Goal: Obtain resource: Obtain resource

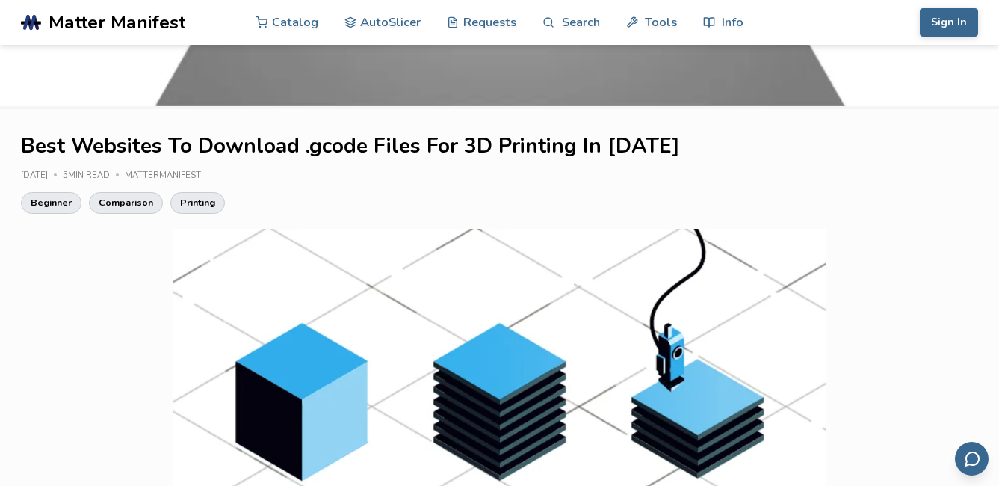
scroll to position [249, 0]
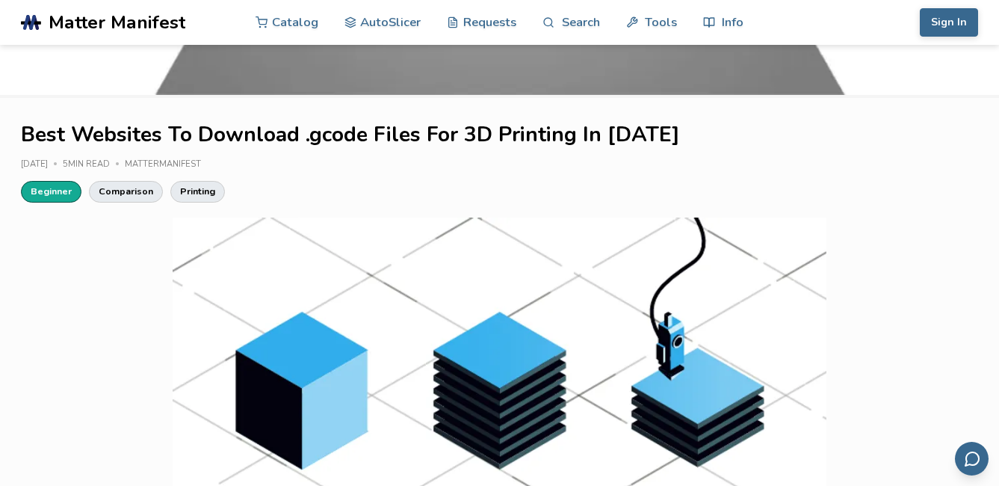
click at [60, 191] on link "Beginner" at bounding box center [51, 191] width 61 height 21
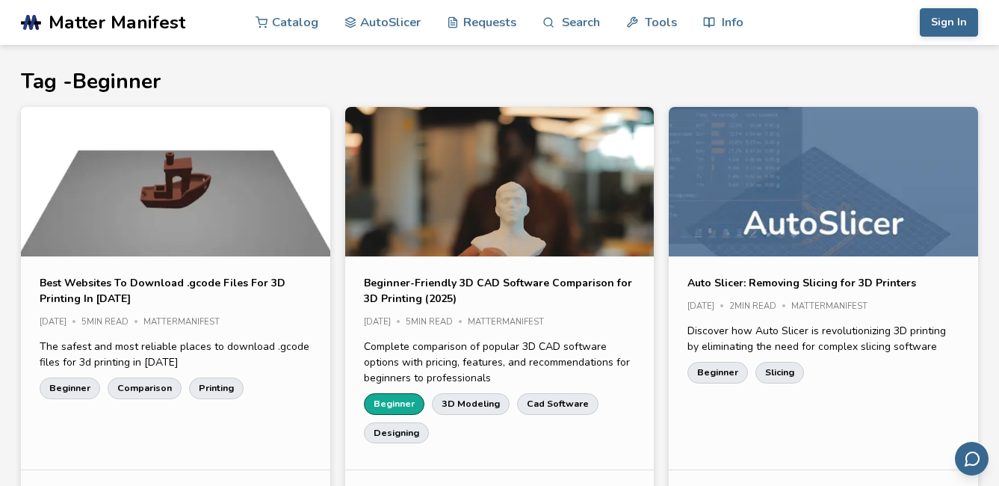
click at [401, 403] on link "Beginner" at bounding box center [394, 403] width 61 height 21
click at [368, 26] on link "AutoSlicer" at bounding box center [383, 21] width 77 height 45
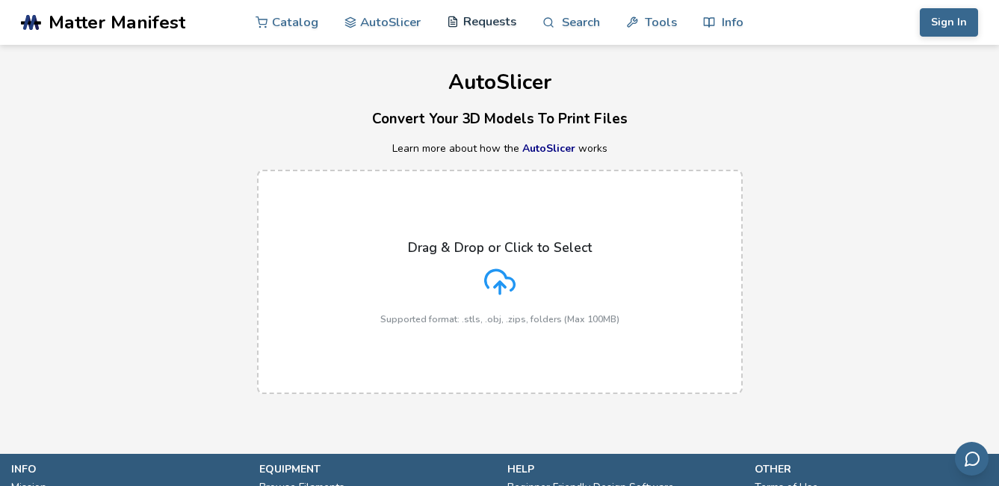
click at [476, 24] on link "Requests" at bounding box center [482, 21] width 70 height 45
click at [141, 20] on span "Matter Manifest" at bounding box center [117, 22] width 137 height 21
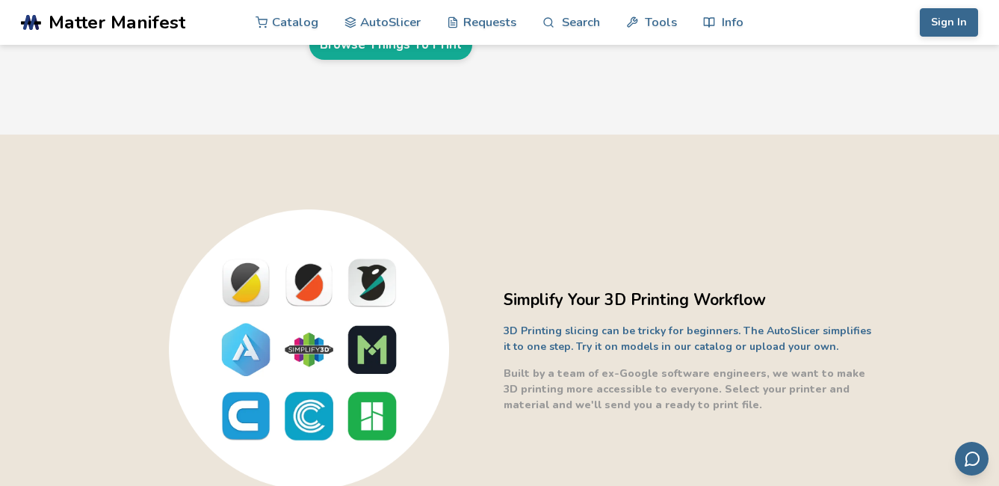
scroll to position [249, 0]
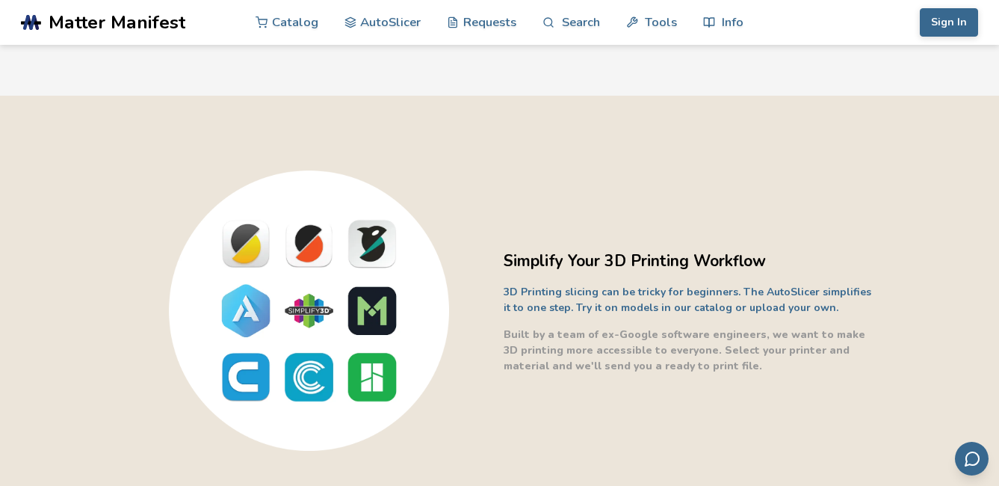
click at [309, 20] on link "Browse Things To Print" at bounding box center [390, 5] width 163 height 29
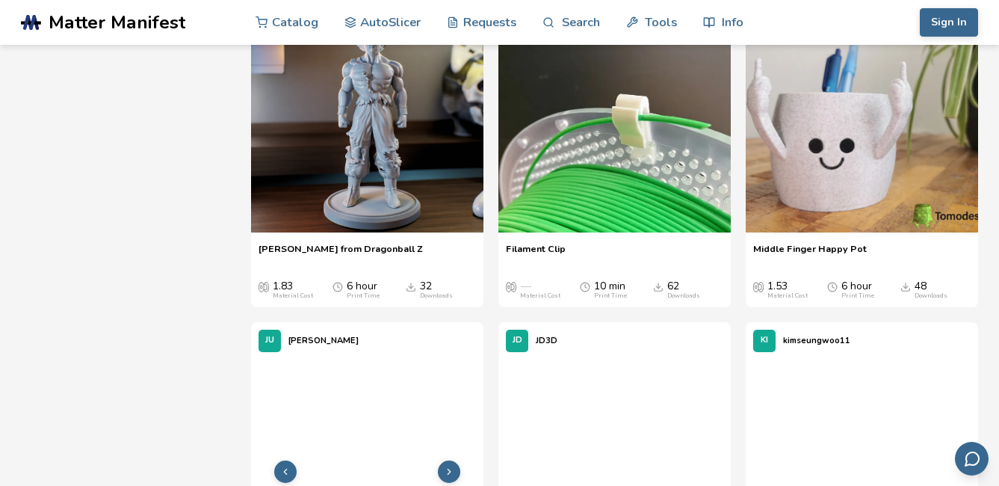
scroll to position [997, 0]
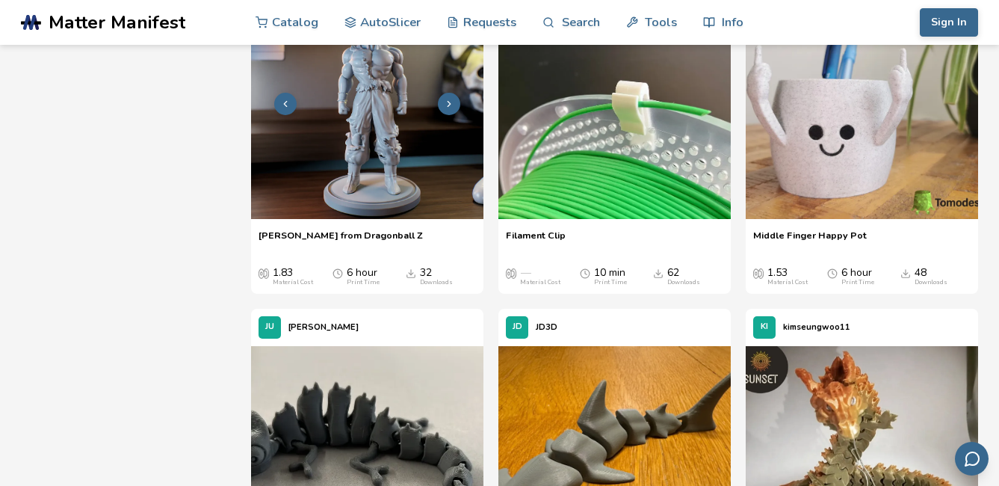
click at [382, 215] on img at bounding box center [367, 103] width 232 height 232
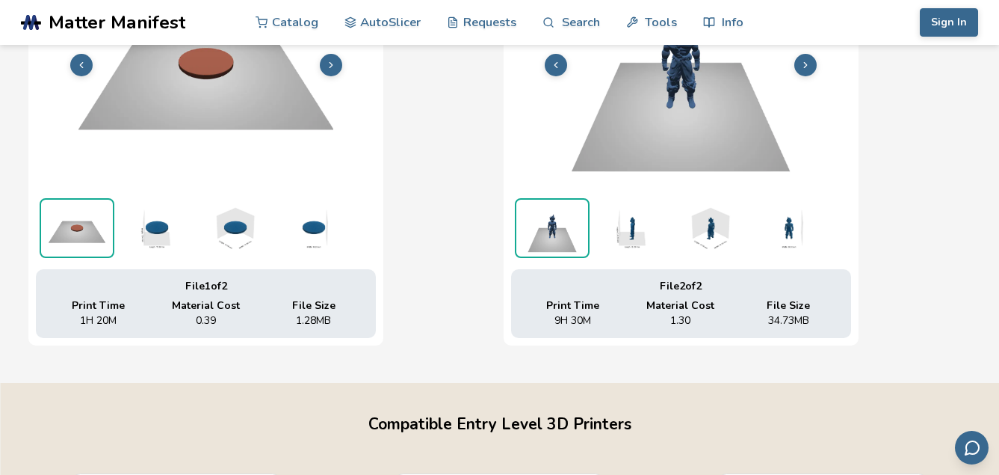
scroll to position [406, 6]
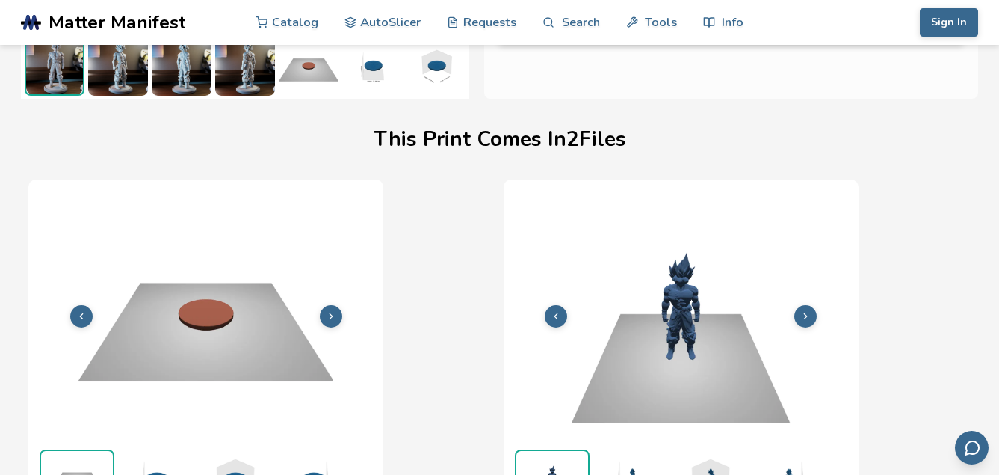
click at [681, 331] on img at bounding box center [681, 314] width 340 height 255
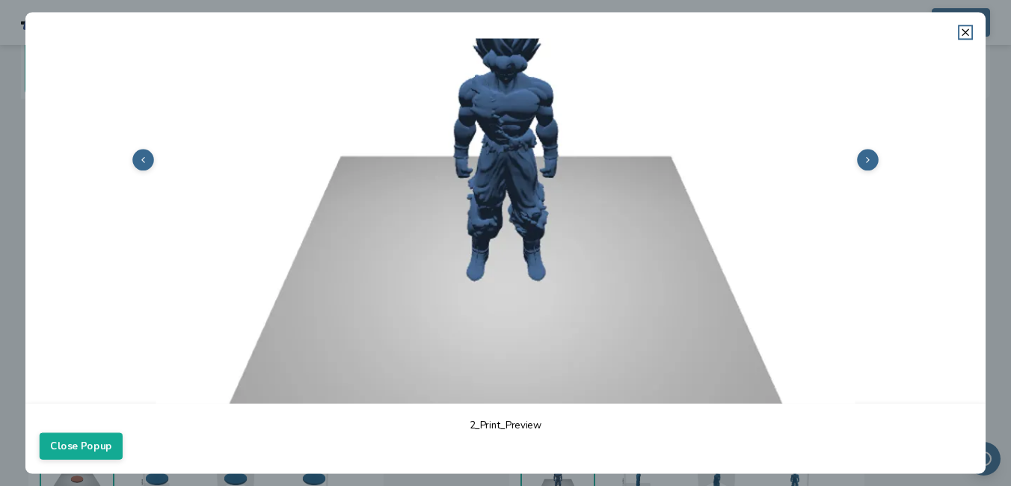
scroll to position [0, 0]
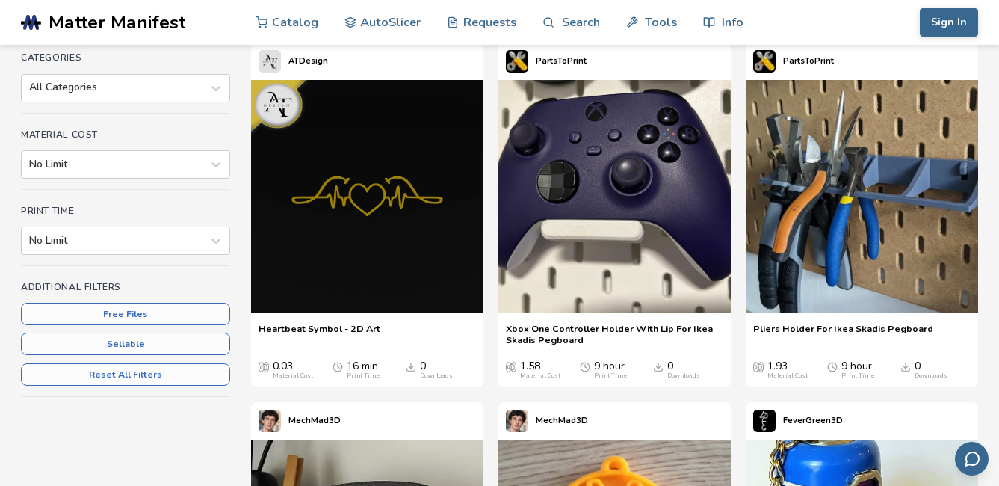
scroll to position [249, 0]
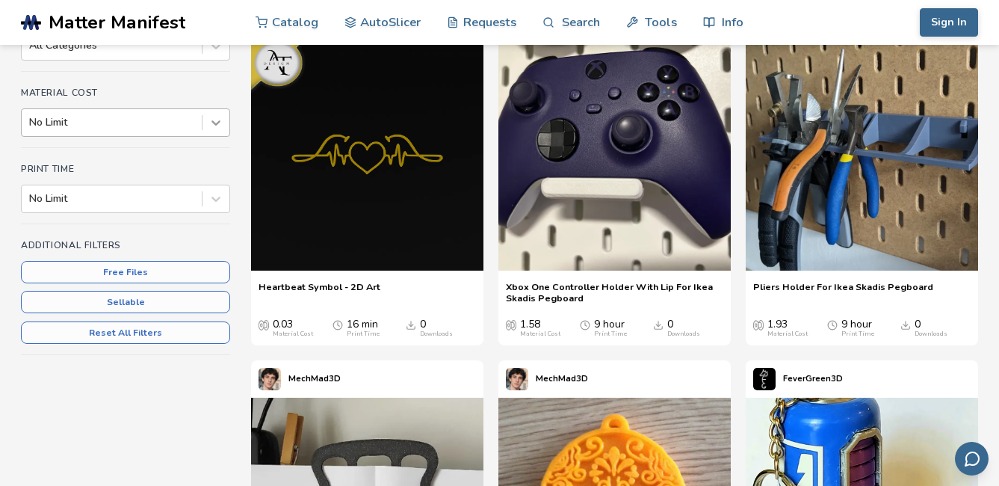
click at [223, 121] on icon at bounding box center [216, 122] width 15 height 15
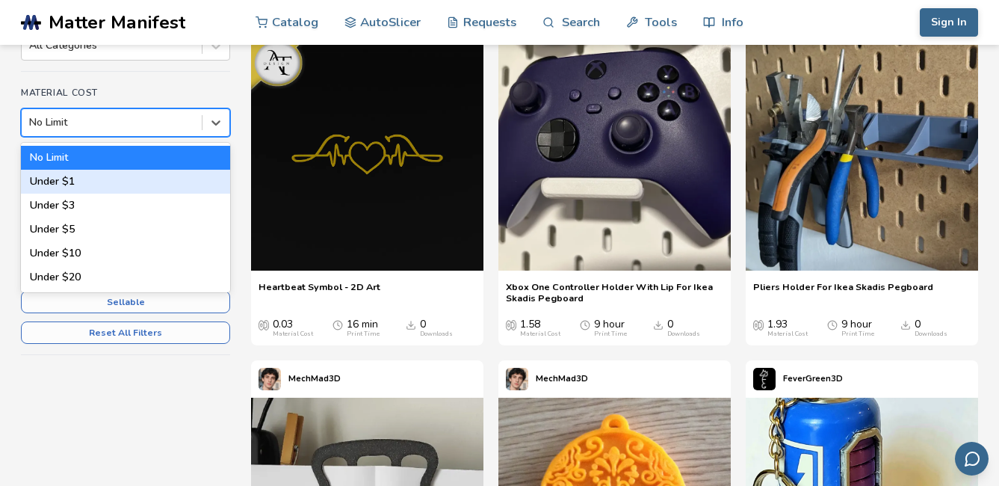
click at [170, 171] on div "Under $1" at bounding box center [125, 182] width 209 height 24
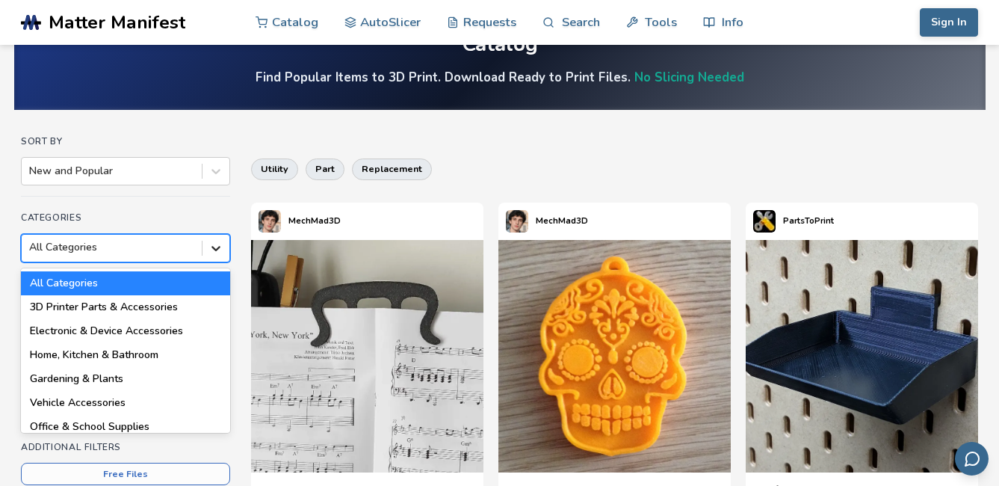
click at [221, 262] on div "18 results available. Use Up and Down to choose options, press Enter to select …" at bounding box center [125, 248] width 209 height 28
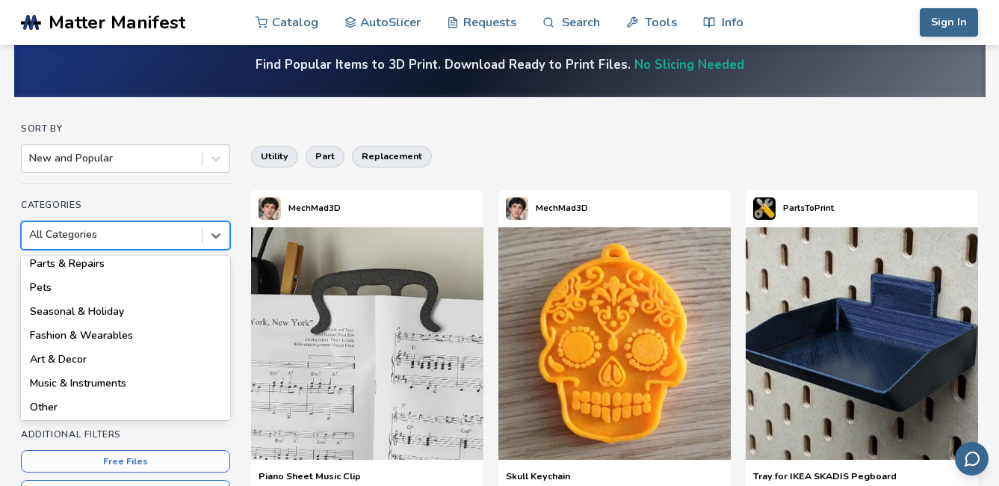
scroll to position [273, 0]
click at [203, 165] on div at bounding box center [216, 158] width 27 height 27
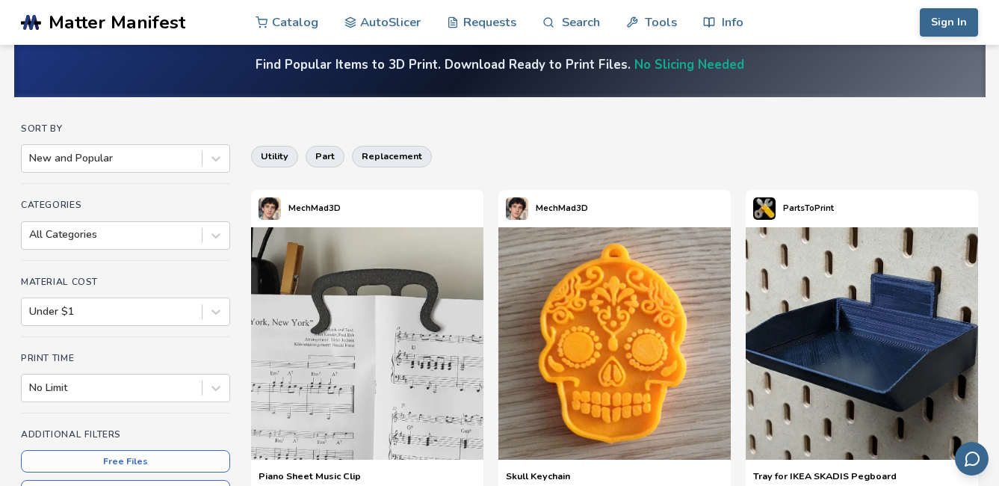
click at [207, 126] on h4 "Sort By" at bounding box center [125, 128] width 209 height 10
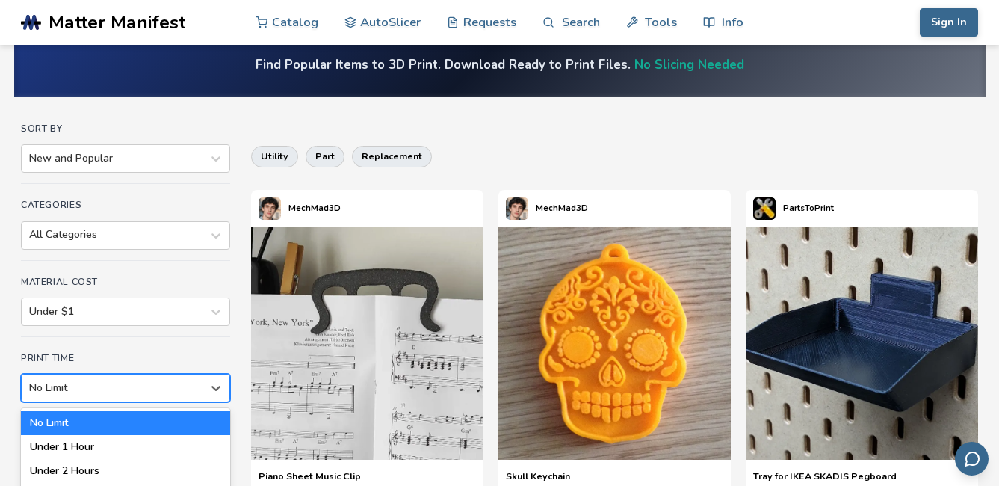
scroll to position [161, 0]
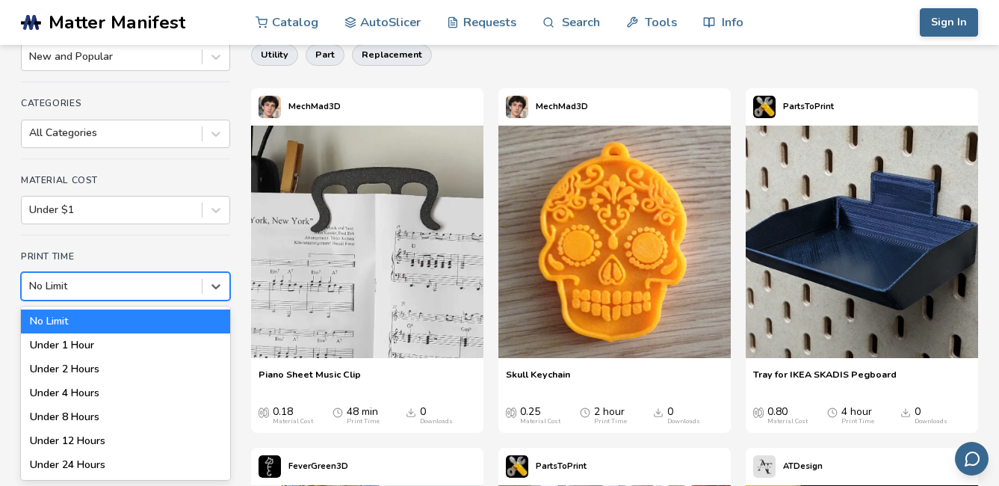
click at [224, 300] on div "7 results available. Use Up and Down to choose options, press Enter to select t…" at bounding box center [125, 286] width 209 height 28
click at [209, 321] on div "No Limit" at bounding box center [125, 321] width 209 height 24
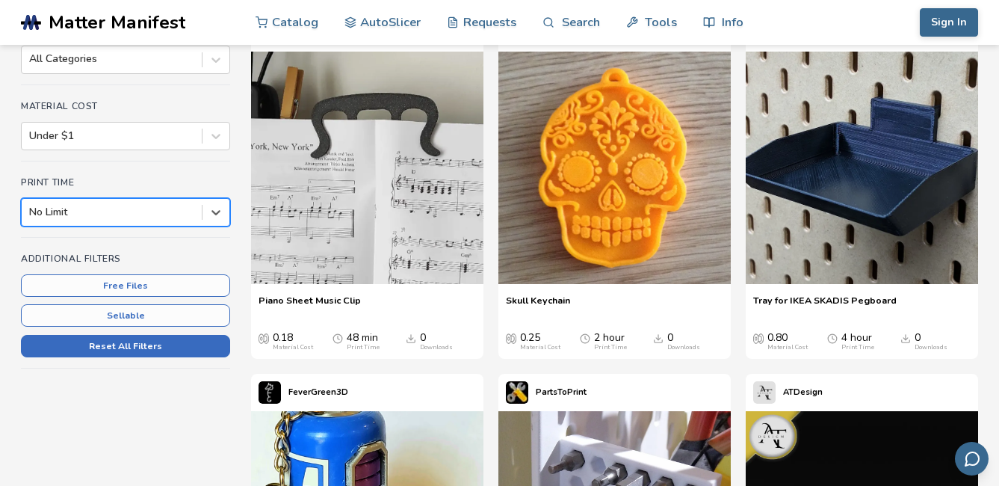
scroll to position [250, 0]
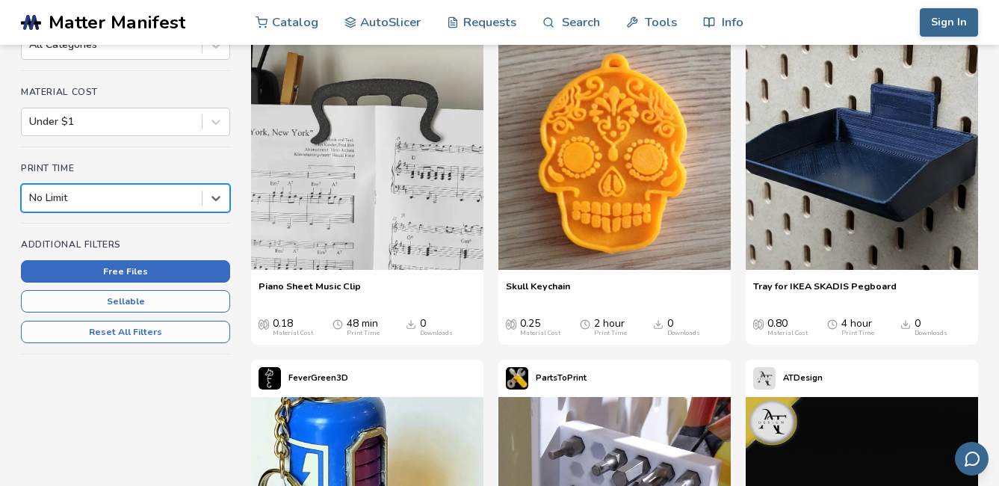
click at [164, 277] on button "Free Files" at bounding box center [125, 271] width 209 height 22
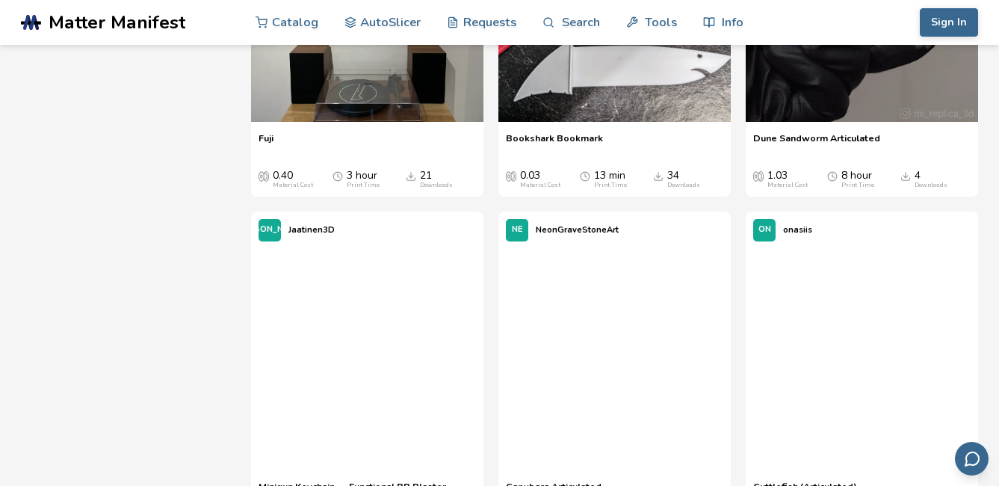
scroll to position [7973, 0]
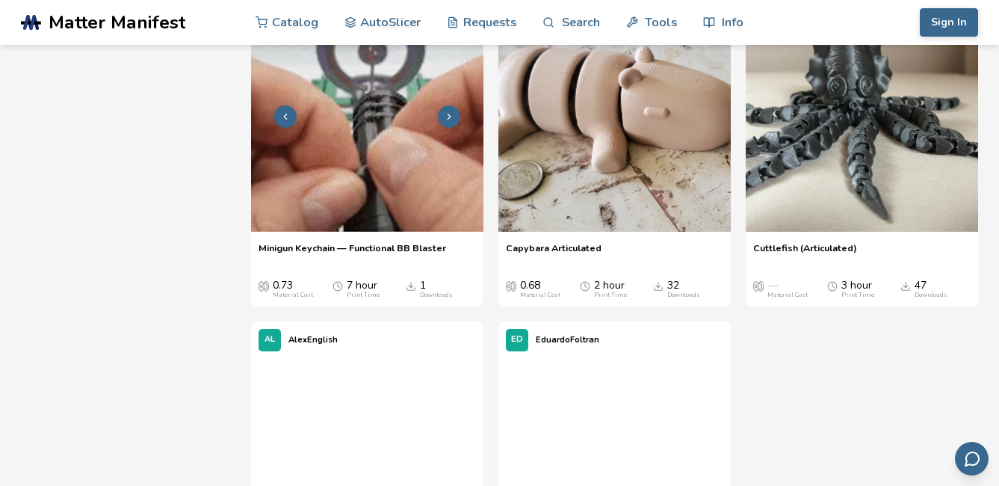
click at [397, 232] on img at bounding box center [367, 115] width 232 height 232
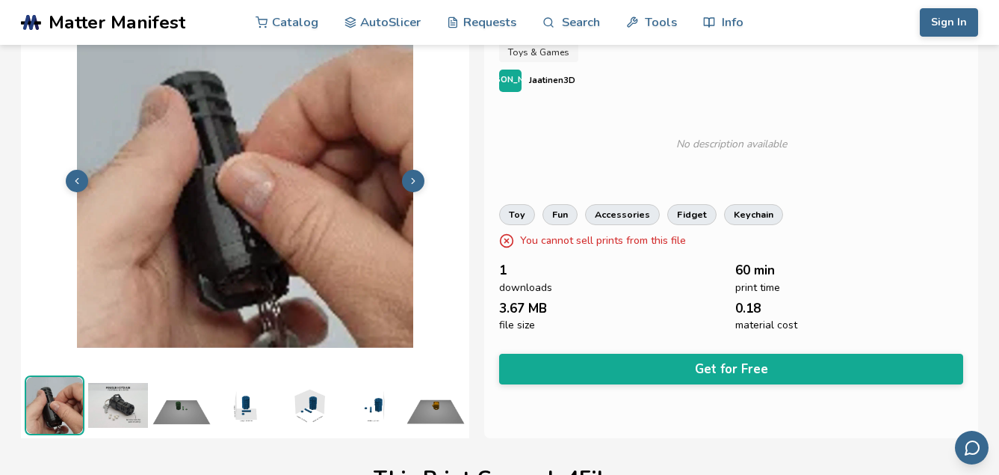
scroll to position [0, 6]
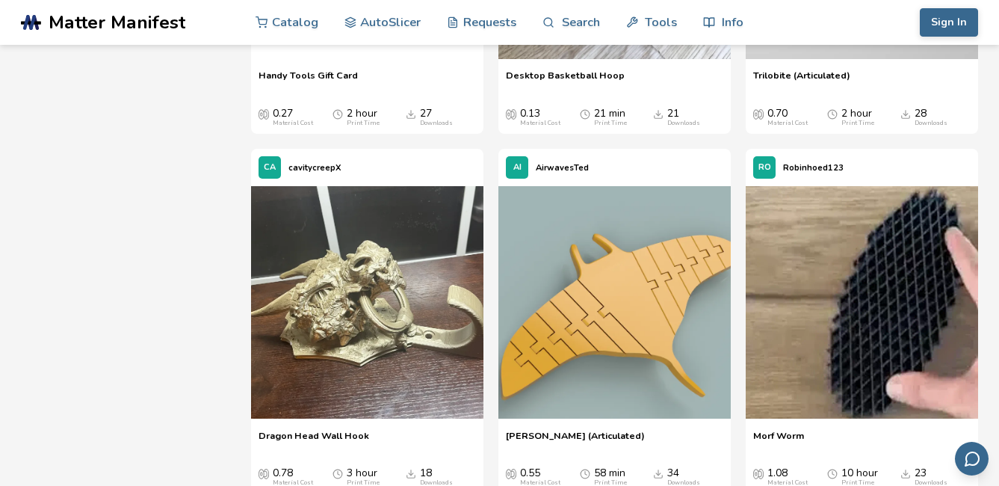
scroll to position [2990, 0]
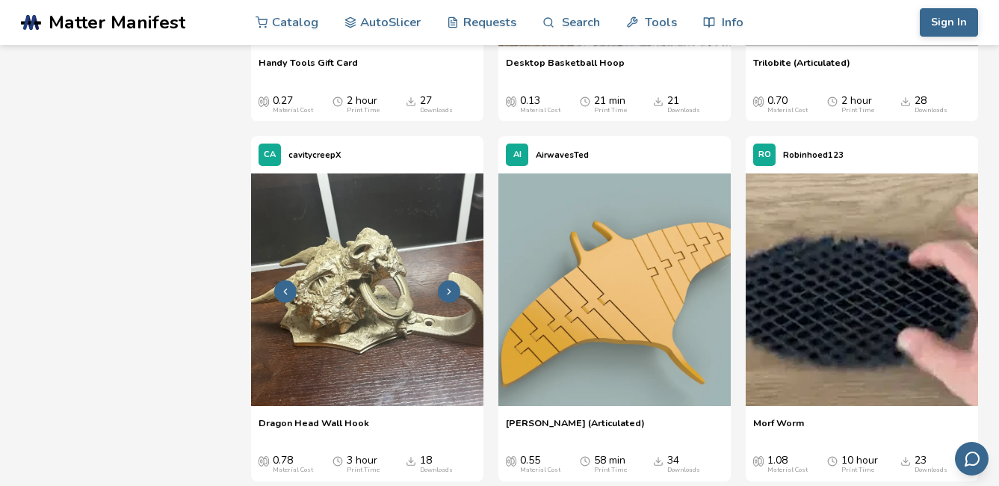
click at [421, 336] on img at bounding box center [367, 289] width 232 height 232
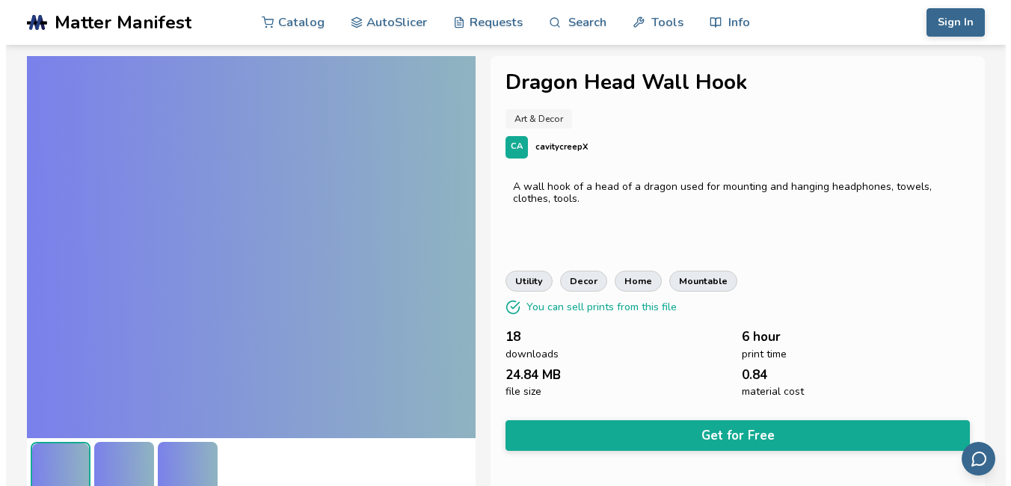
scroll to position [27, 0]
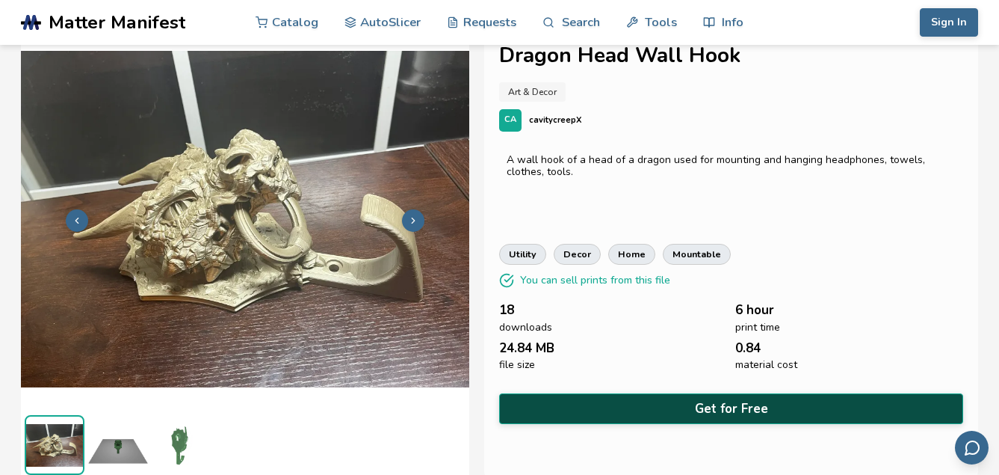
click at [680, 397] on button "Get for Free" at bounding box center [731, 408] width 464 height 31
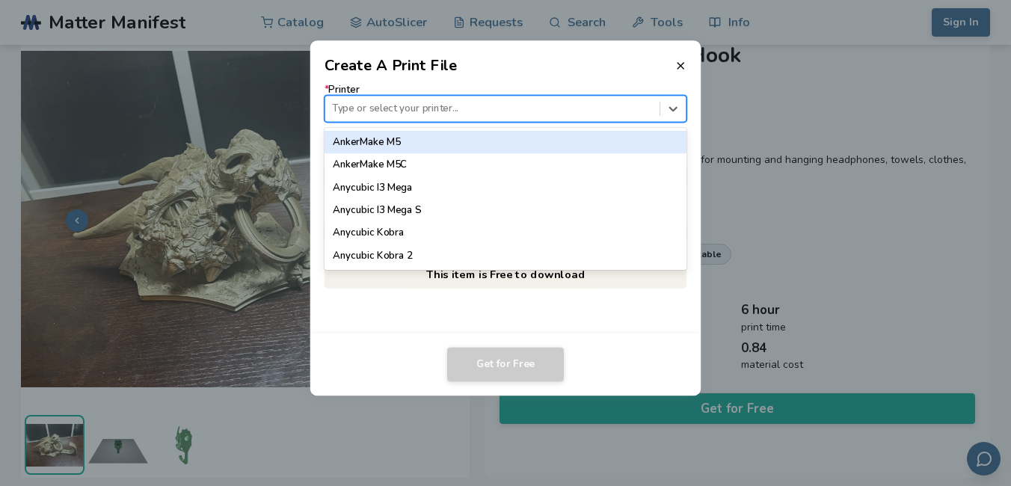
click at [587, 97] on div "Type or select your printer..." at bounding box center [505, 108] width 363 height 27
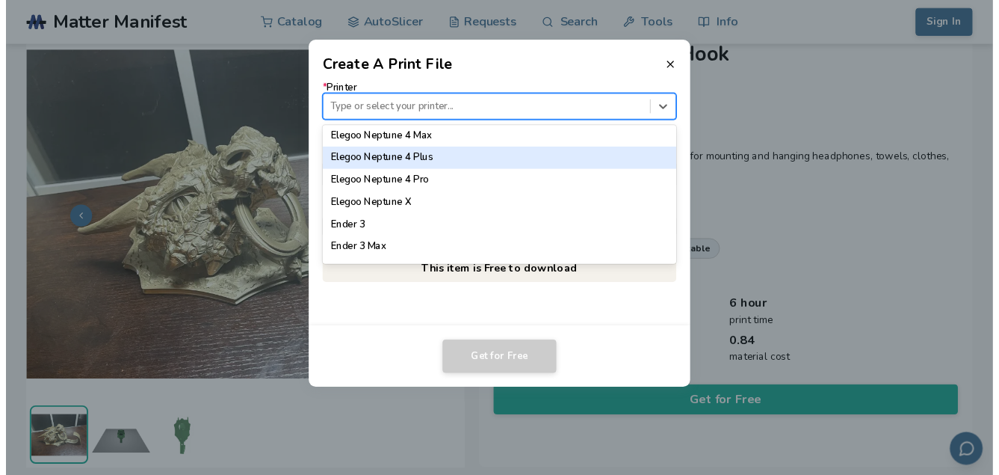
scroll to position [499, 0]
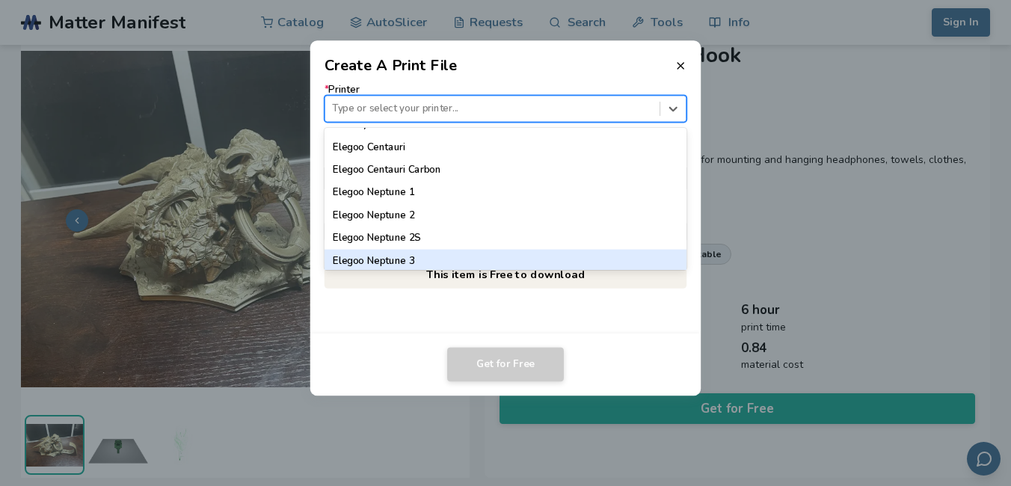
click at [469, 255] on div "Elegoo Neptune 3" at bounding box center [505, 261] width 363 height 22
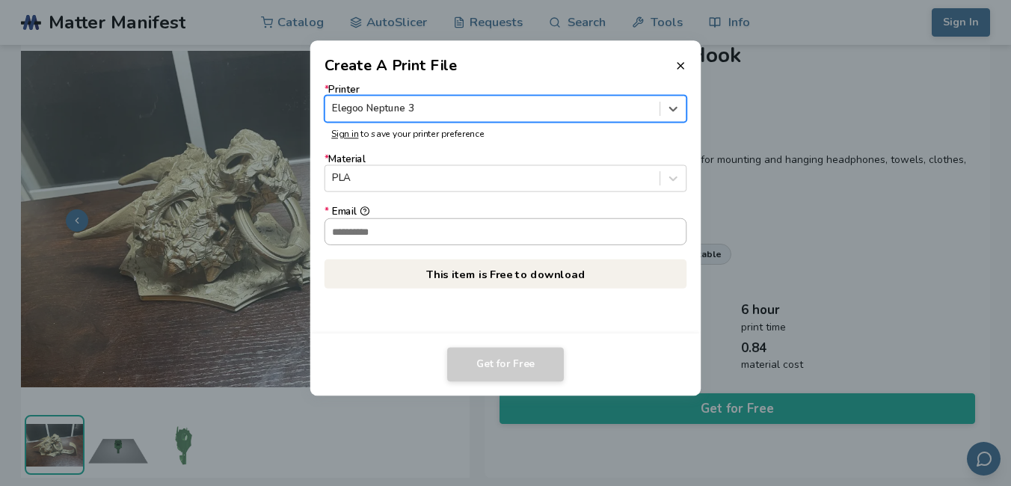
click at [474, 231] on input "* Email" at bounding box center [505, 230] width 361 height 25
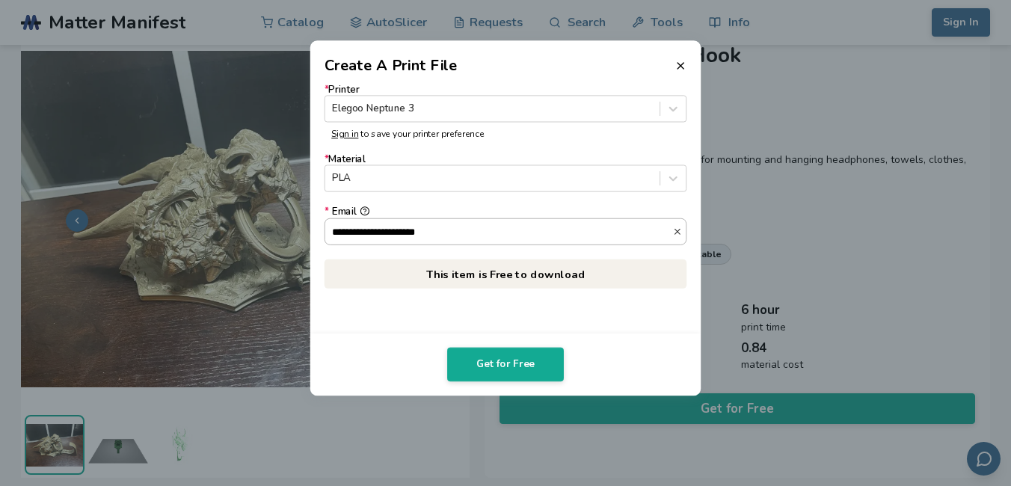
type input "**********"
click at [360, 206] on button "**********" at bounding box center [365, 211] width 10 height 10
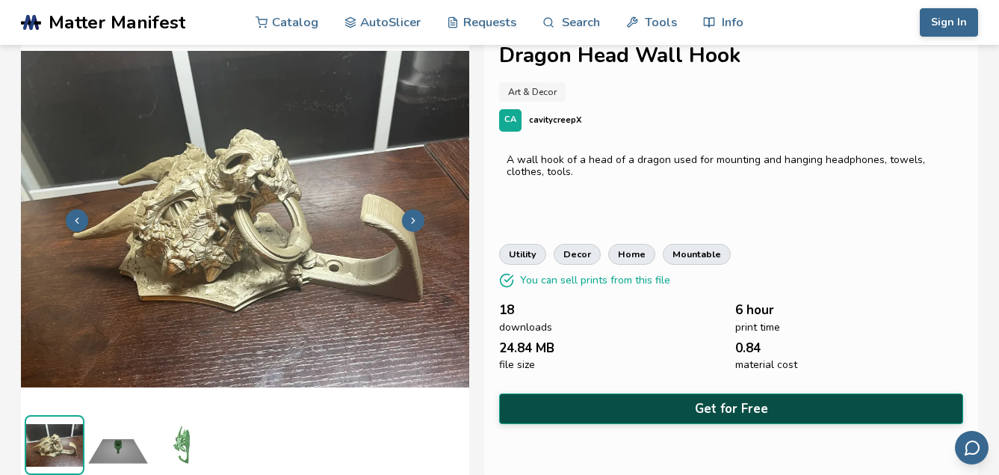
click at [712, 399] on button "Get for Free" at bounding box center [731, 408] width 464 height 31
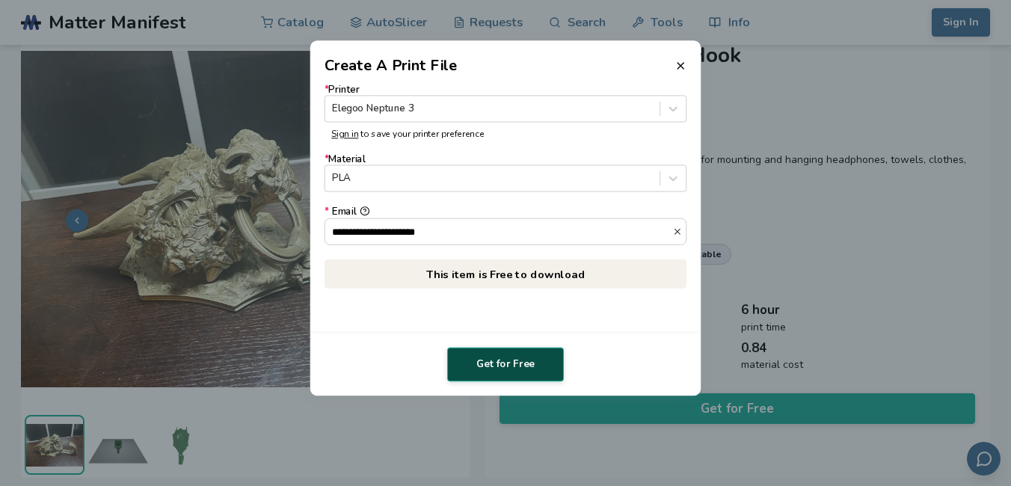
click at [538, 359] on button "Get for Free" at bounding box center [505, 365] width 117 height 34
click at [680, 67] on icon at bounding box center [680, 66] width 12 height 12
